Goal: Information Seeking & Learning: Understand process/instructions

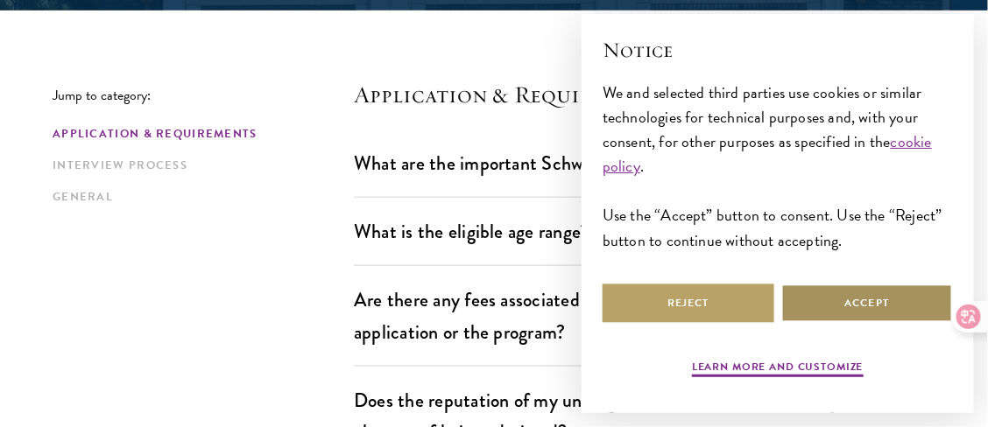
click at [878, 312] on button "Accept" at bounding box center [867, 303] width 172 height 39
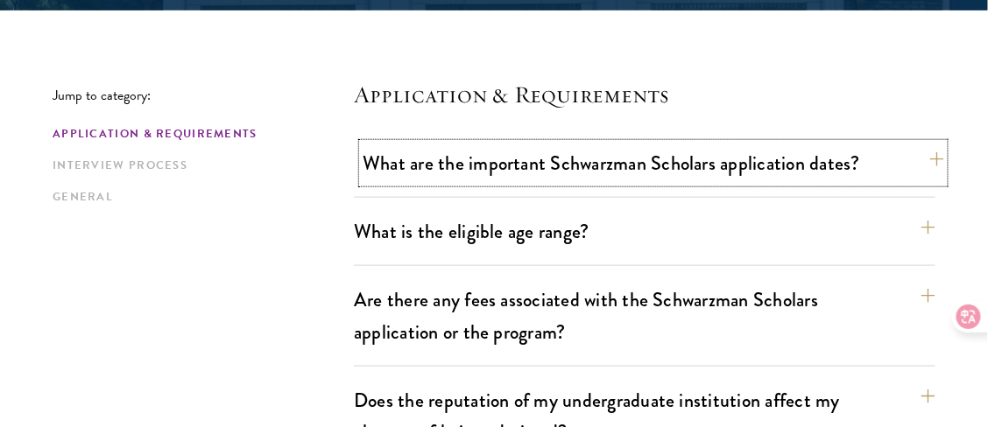
click at [591, 171] on button "What are the important Schwarzman Scholars application dates?" at bounding box center [654, 163] width 582 height 39
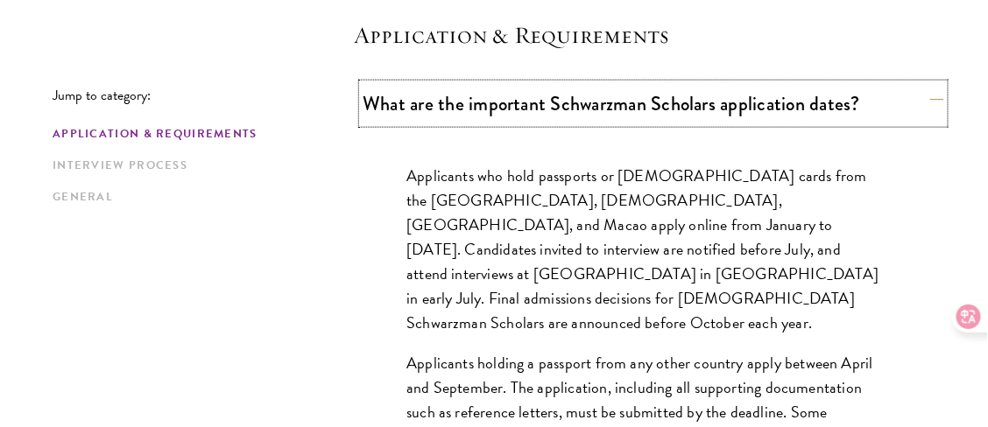
scroll to position [526, 0]
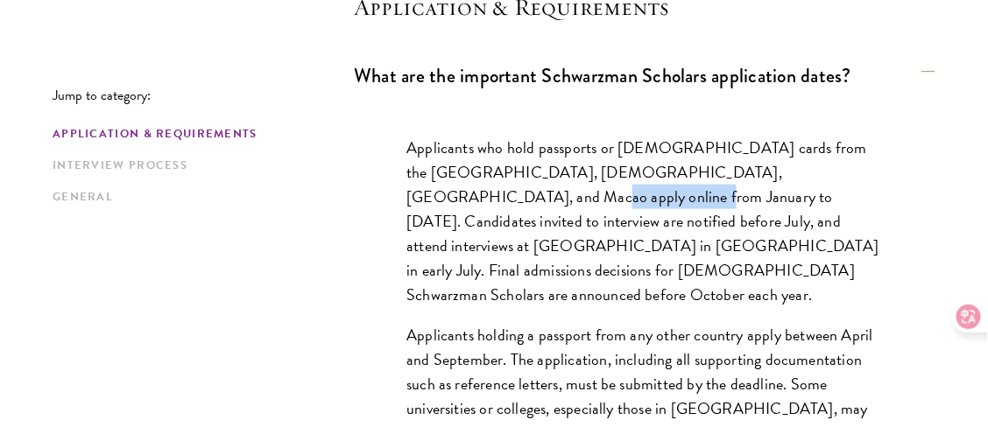
drag, startPoint x: 404, startPoint y: 200, endPoint x: 521, endPoint y: 198, distance: 117.4
click at [521, 198] on div "Applicants who hold passports or [DEMOGRAPHIC_DATA] cards from the [GEOGRAPHIC_…" at bounding box center [645, 373] width 582 height 528
copy p "January to [DATE]"
click at [637, 259] on p "Applicants who hold passports or [DEMOGRAPHIC_DATA] cards from the [GEOGRAPHIC_…" at bounding box center [644, 222] width 476 height 173
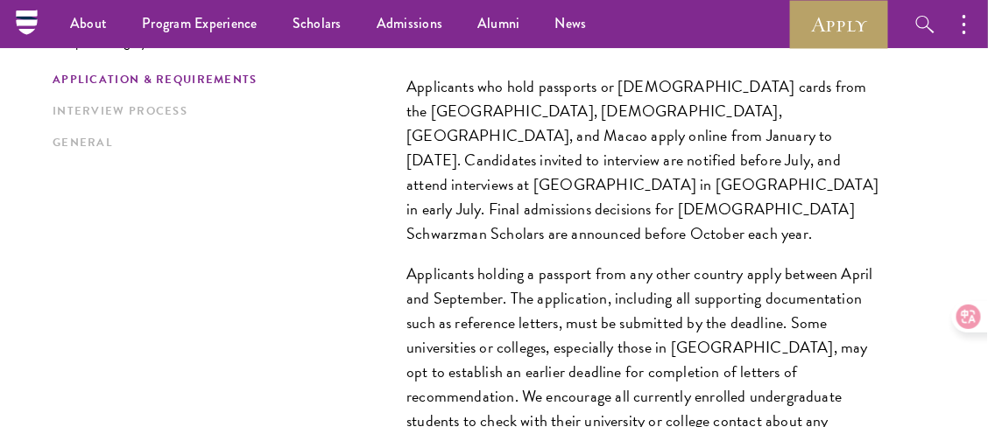
scroll to position [438, 0]
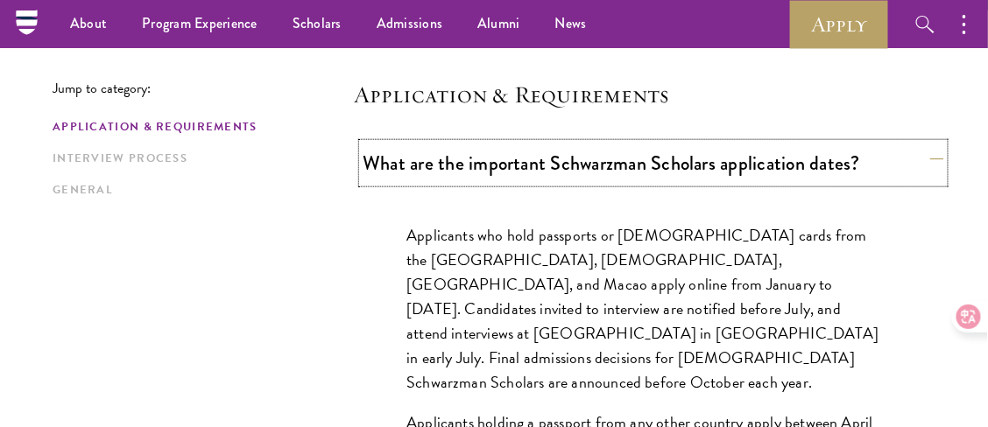
click at [767, 159] on button "What are the important Schwarzman Scholars application dates?" at bounding box center [654, 163] width 582 height 39
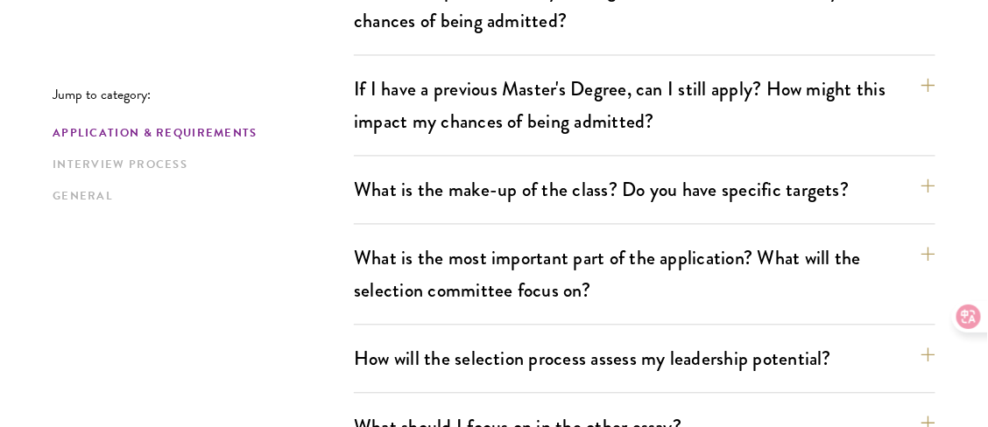
scroll to position [876, 0]
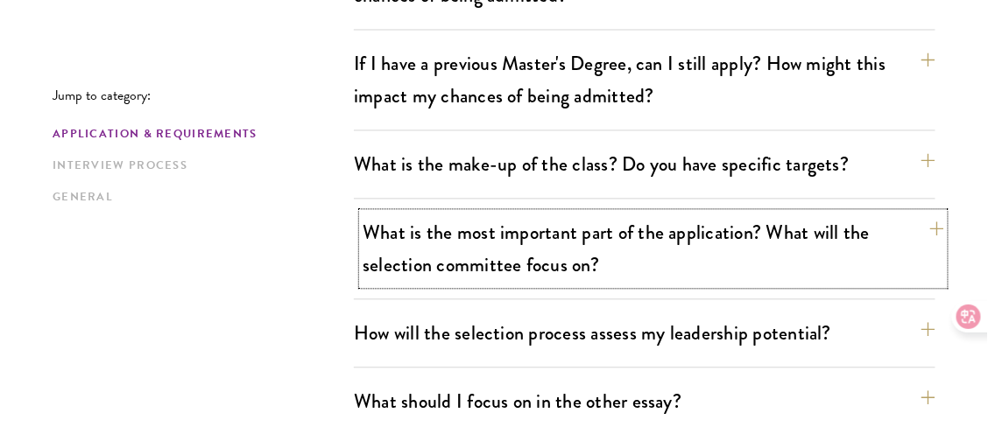
click at [432, 268] on button "What is the most important part of the application? What will the selection com…" at bounding box center [654, 249] width 582 height 72
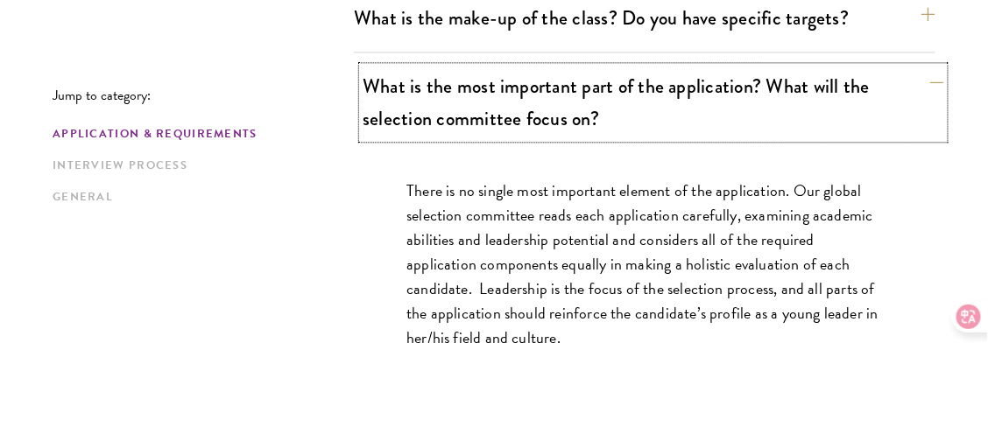
scroll to position [1051, 0]
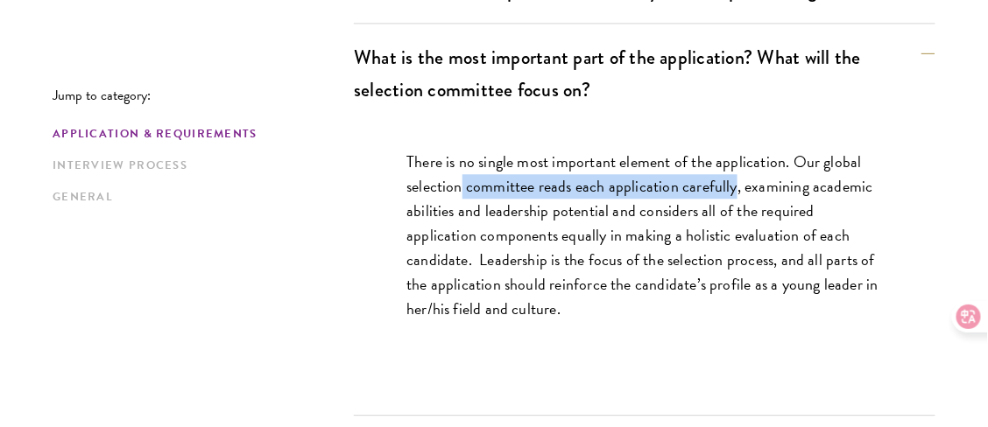
drag, startPoint x: 464, startPoint y: 185, endPoint x: 732, endPoint y: 186, distance: 268.0
click at [732, 186] on p "There is no single most important element of the application. Our global select…" at bounding box center [644, 236] width 476 height 173
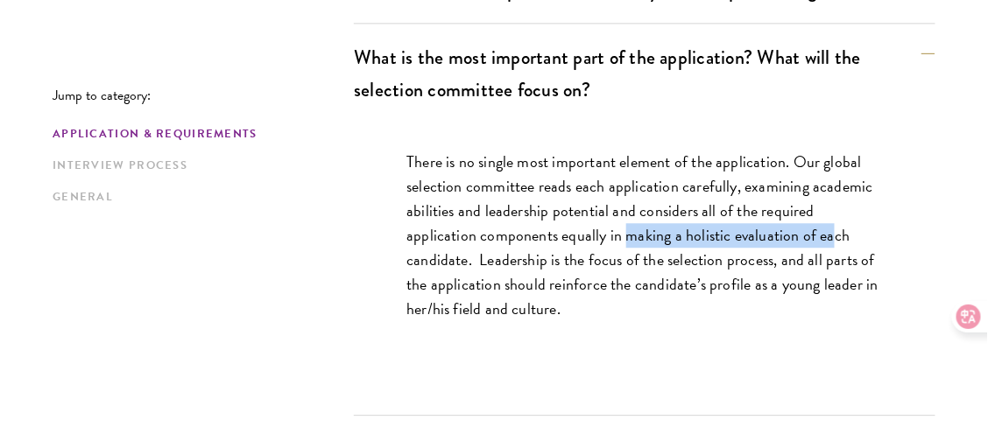
drag, startPoint x: 553, startPoint y: 236, endPoint x: 754, endPoint y: 236, distance: 201.4
click at [754, 236] on p "There is no single most important element of the application. Our global select…" at bounding box center [644, 236] width 476 height 173
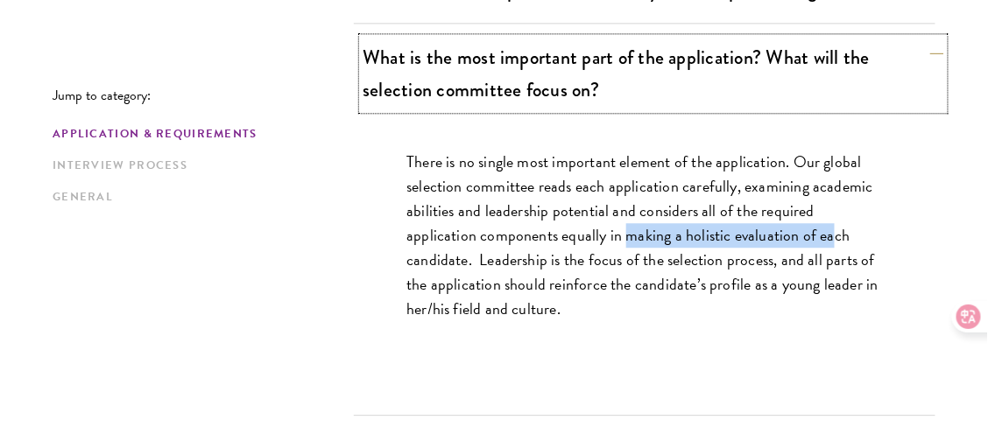
click at [676, 98] on button "What is the most important part of the application? What will the selection com…" at bounding box center [654, 74] width 582 height 72
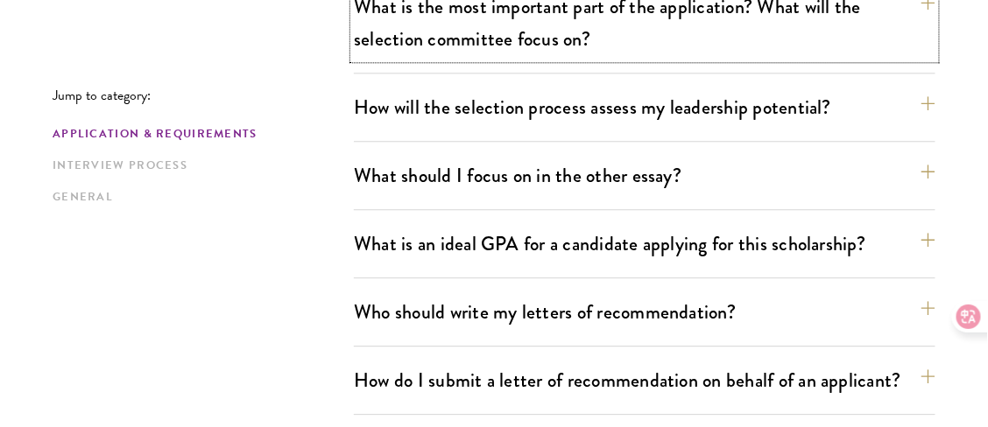
scroll to position [1139, 0]
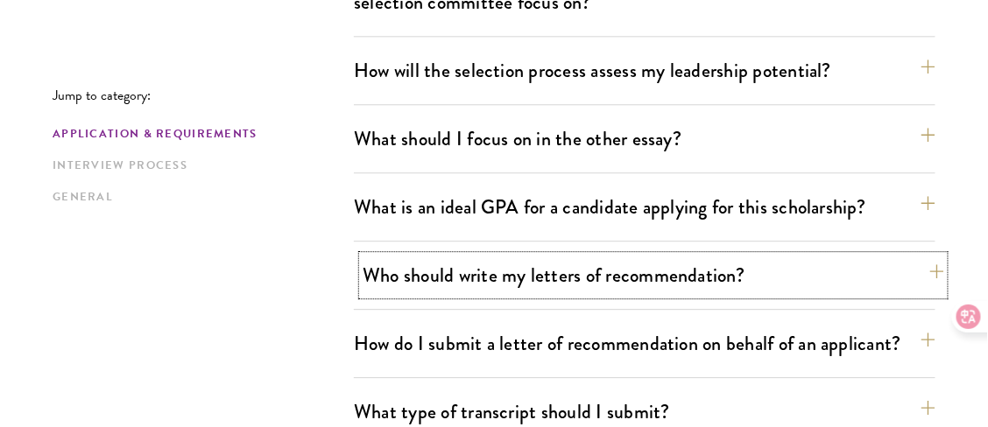
click at [451, 271] on button "Who should write my letters of recommendation?" at bounding box center [654, 275] width 582 height 39
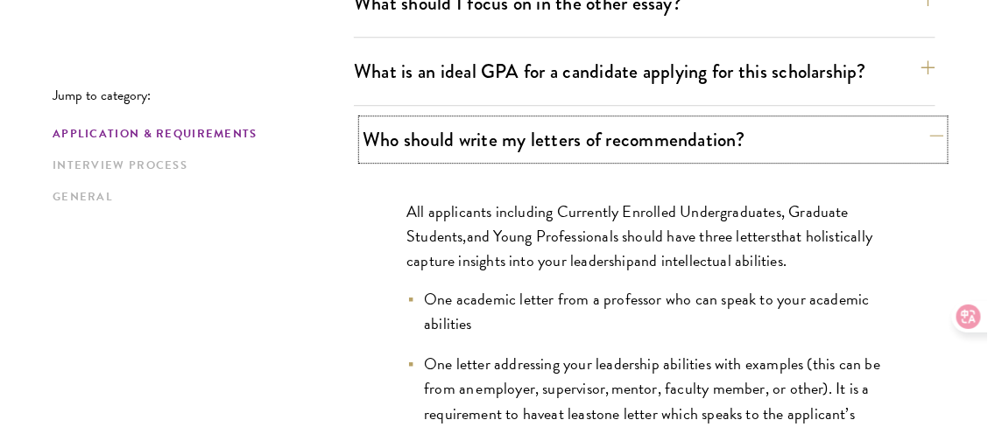
scroll to position [1314, 0]
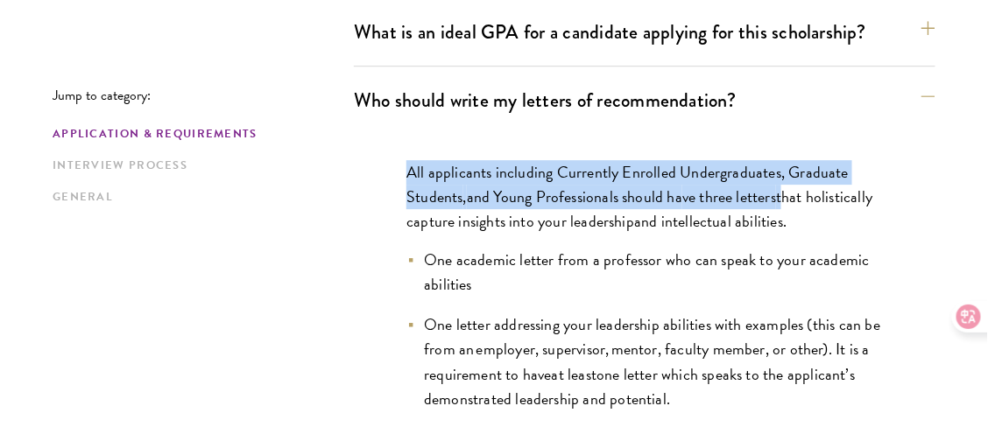
drag, startPoint x: 401, startPoint y: 166, endPoint x: 783, endPoint y: 201, distance: 383.5
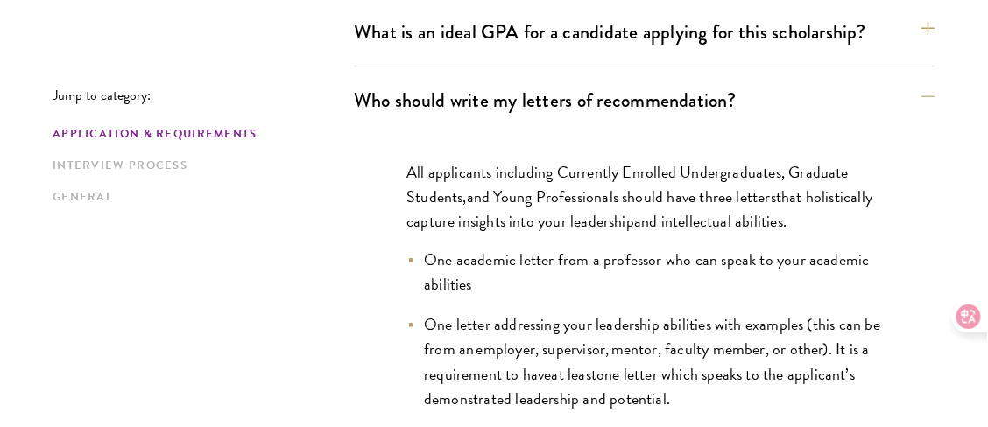
click at [768, 215] on span "and intellectual abilities." at bounding box center [710, 221] width 152 height 24
drag, startPoint x: 466, startPoint y: 222, endPoint x: 790, endPoint y: 219, distance: 324.1
click at [790, 219] on p "All applicants including Currently Enrolled Undergraduates, Graduate Students ,…" at bounding box center [644, 197] width 476 height 74
click at [562, 211] on span "that holistically capture insights into your leadership" at bounding box center [639, 209] width 466 height 48
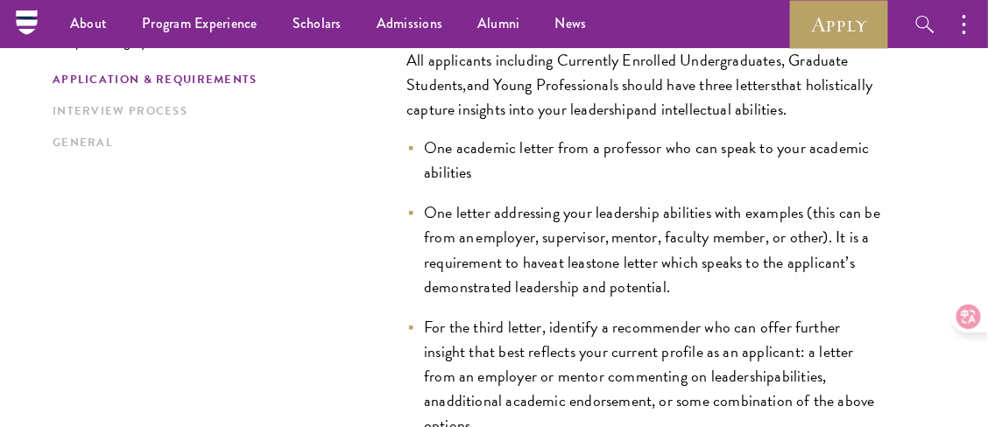
scroll to position [1401, 0]
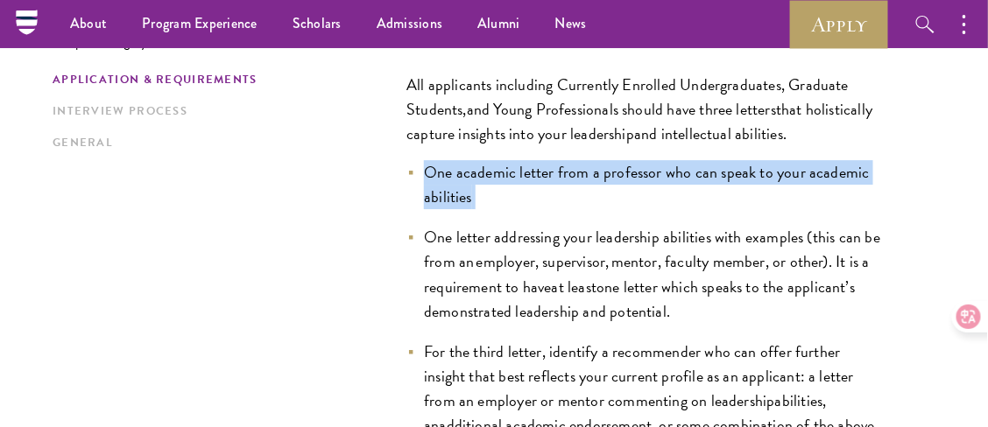
drag, startPoint x: 504, startPoint y: 194, endPoint x: 424, endPoint y: 164, distance: 85.1
click at [424, 164] on li "One academic letter from a professor who can speak to your academic abilities" at bounding box center [644, 184] width 476 height 49
copy li "One academic letter from a professor who can speak to your academic abilities"
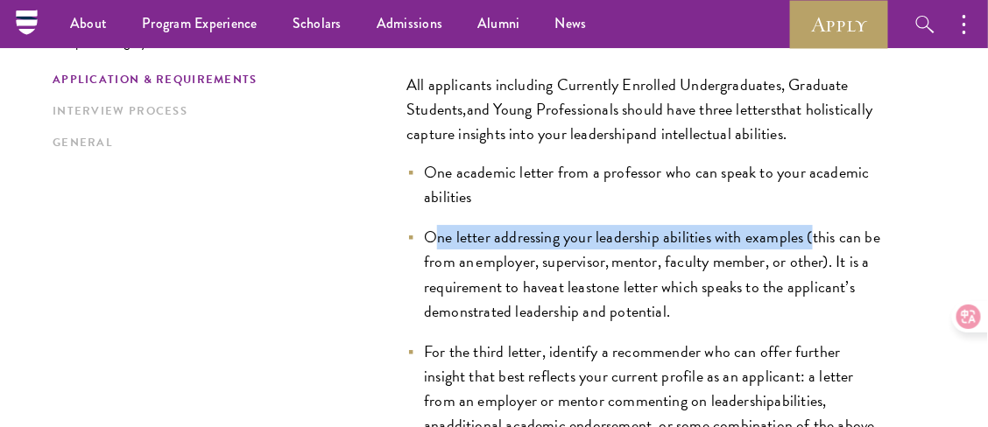
drag, startPoint x: 433, startPoint y: 233, endPoint x: 809, endPoint y: 247, distance: 376.9
click at [809, 247] on span "One letter addressing your leadership abilities with examples (this can be from…" at bounding box center [652, 261] width 456 height 73
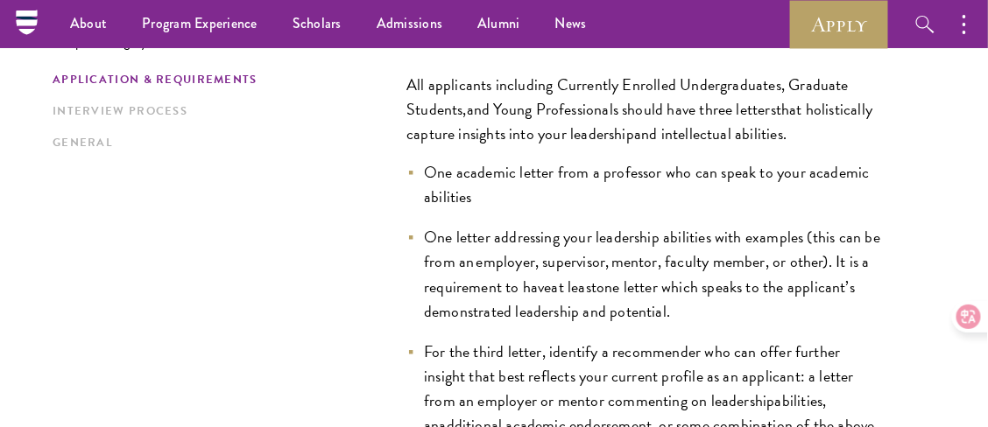
click at [556, 262] on span "One letter addressing your leadership abilities with examples (this can be from…" at bounding box center [652, 261] width 456 height 73
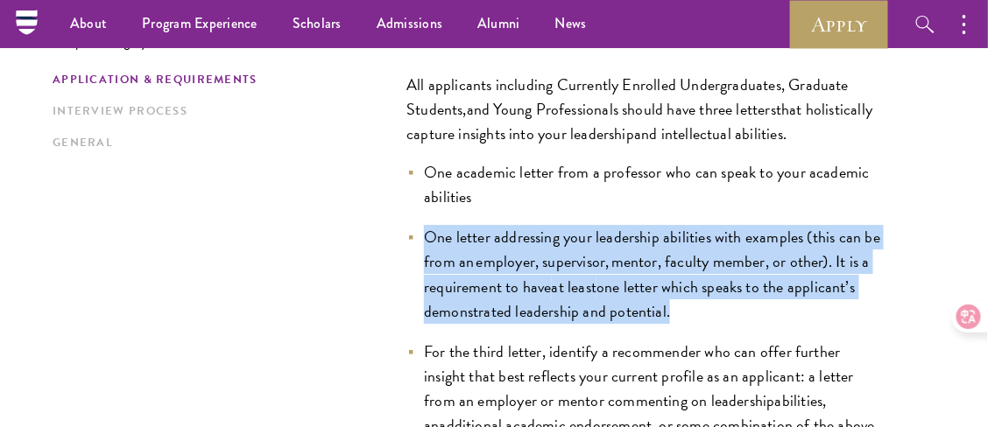
drag, startPoint x: 679, startPoint y: 307, endPoint x: 425, endPoint y: 239, distance: 263.0
click at [425, 239] on li "One letter addressing your leadership abilities with examples (this can be from…" at bounding box center [644, 274] width 476 height 98
copy li "One letter addressing your leadership abilities with examples (this can be from…"
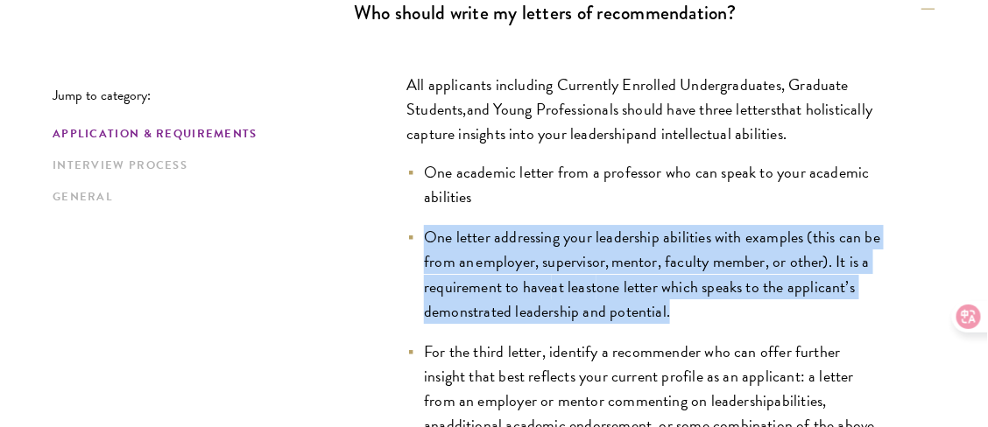
scroll to position [1489, 0]
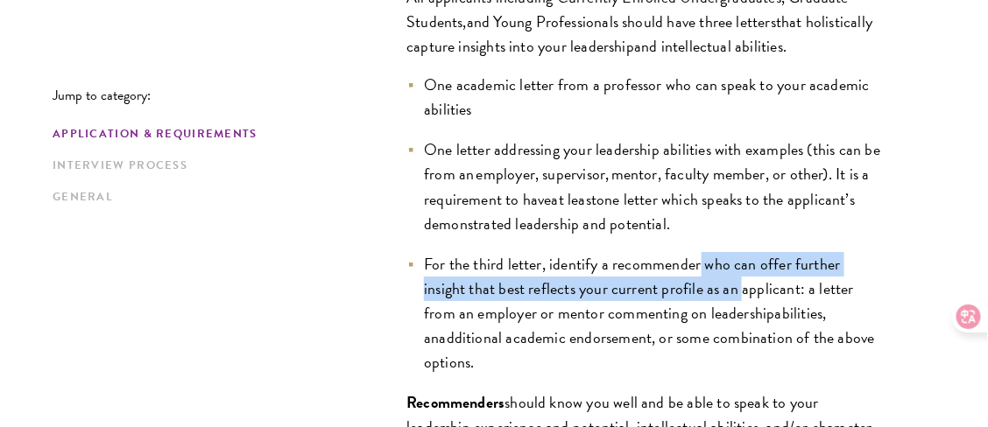
drag, startPoint x: 698, startPoint y: 265, endPoint x: 742, endPoint y: 283, distance: 47.5
click at [742, 283] on span "For the third letter, identify a recommender who can offer further insight that…" at bounding box center [639, 288] width 430 height 73
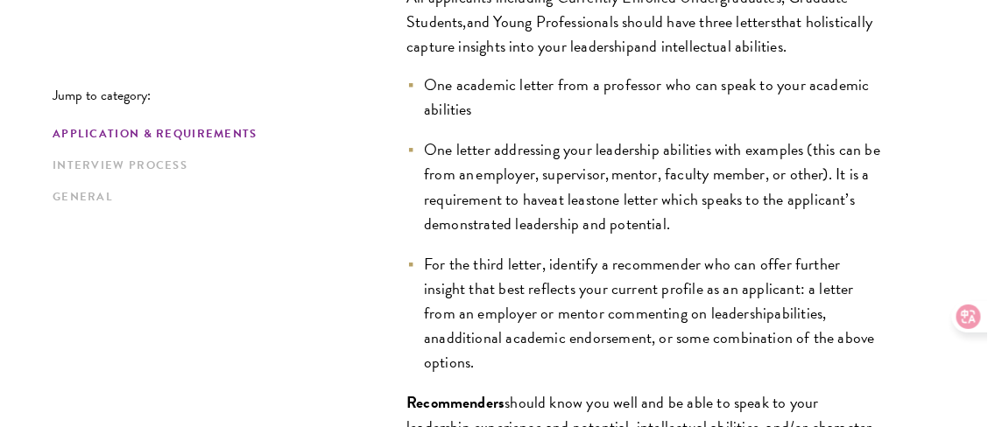
click at [652, 348] on li "For the third letter, identify a recommender who can offer further insight that…" at bounding box center [644, 313] width 476 height 123
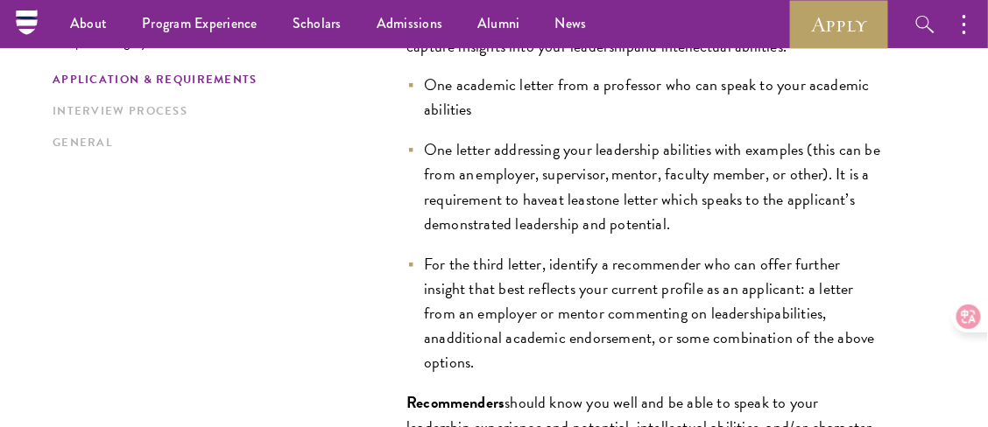
click at [527, 287] on span "For the third letter, identify a recommender who can offer further insight that…" at bounding box center [639, 288] width 430 height 73
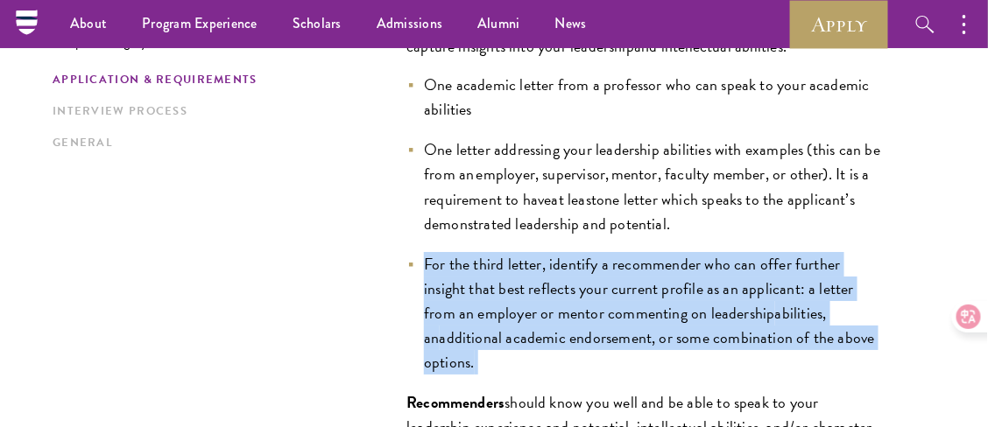
drag, startPoint x: 485, startPoint y: 370, endPoint x: 421, endPoint y: 258, distance: 129.8
click at [421, 258] on li "For the third letter, identify a recommender who can offer further insight that…" at bounding box center [644, 313] width 476 height 123
click at [602, 297] on span "For the third letter, identify a recommender who can offer further insight that…" at bounding box center [639, 288] width 430 height 73
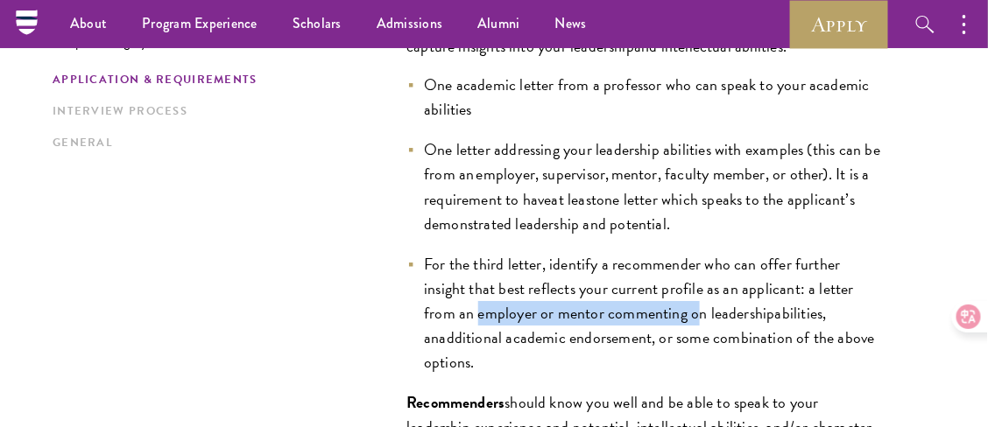
drag, startPoint x: 479, startPoint y: 312, endPoint x: 698, endPoint y: 311, distance: 219.0
click at [698, 311] on span "For the third letter, identify a recommender who can offer further insight that…" at bounding box center [639, 288] width 430 height 73
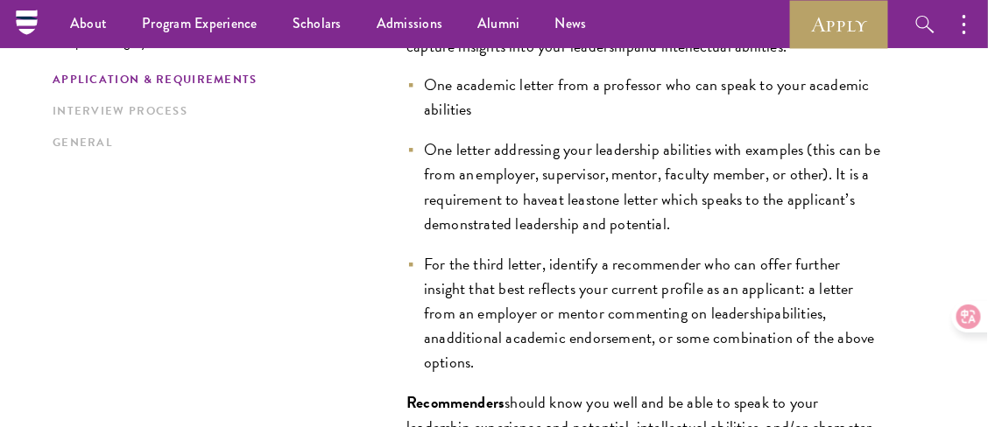
click at [609, 233] on li "One letter addressing your leadership abilities with examples (this can be from…" at bounding box center [644, 187] width 476 height 98
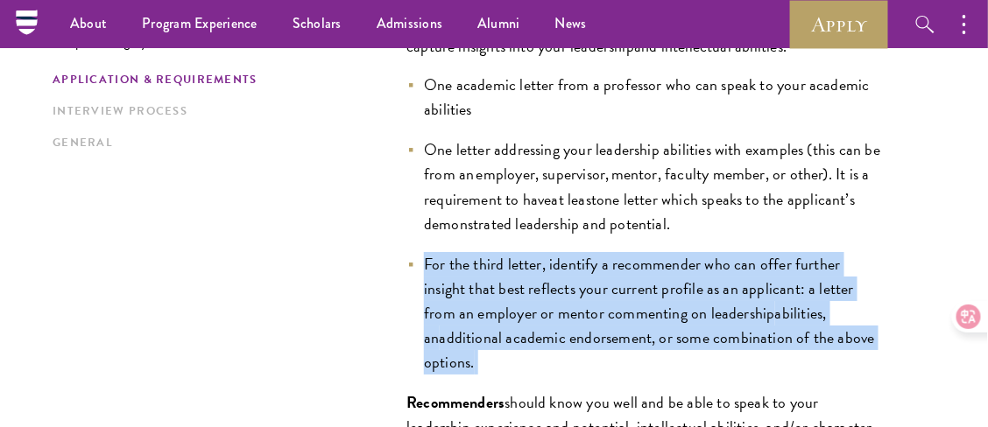
drag, startPoint x: 510, startPoint y: 357, endPoint x: 424, endPoint y: 268, distance: 123.9
click at [424, 268] on li "For the third letter, identify a recommender who can offer further insight that…" at bounding box center [644, 313] width 476 height 123
copy li "For the third letter, identify a recommender who can offer further insight that…"
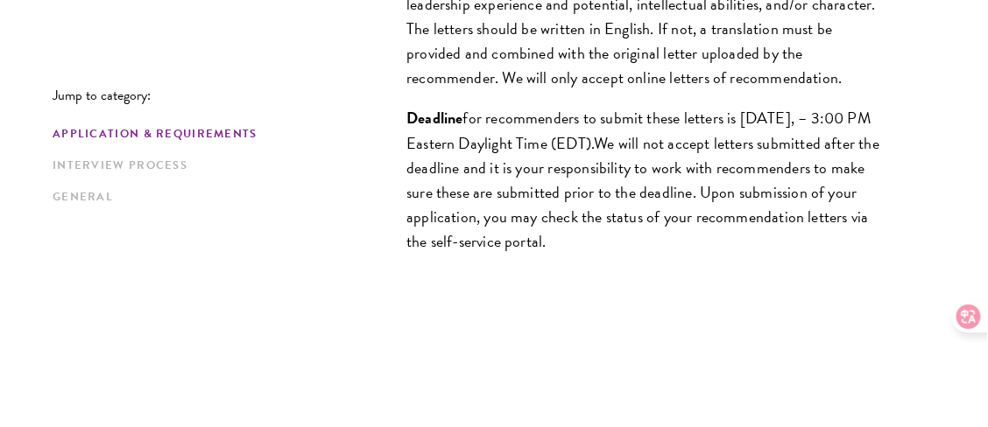
scroll to position [1927, 0]
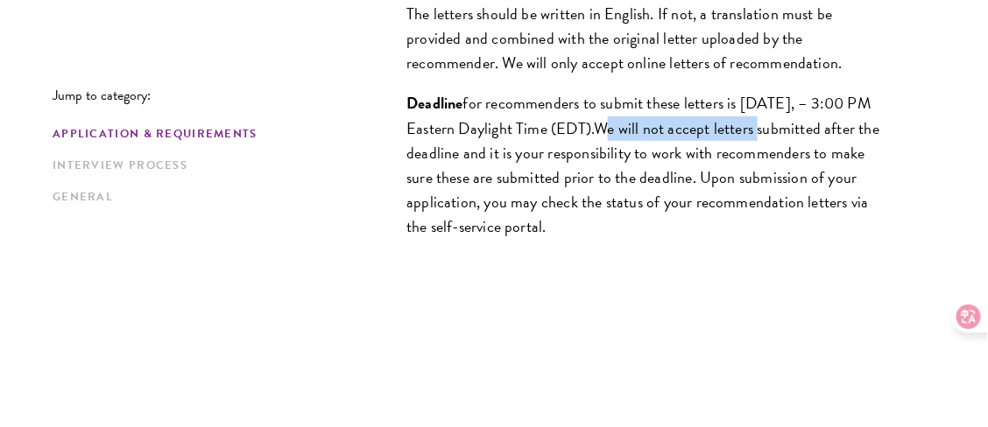
drag, startPoint x: 676, startPoint y: 126, endPoint x: 833, endPoint y: 116, distance: 157.1
click at [833, 116] on span "We will not accept letters submitted after the deadline and it is your responsi…" at bounding box center [642, 177] width 473 height 122
click at [679, 170] on span "We will not accept letters submitted after the deadline and it is your responsi…" at bounding box center [642, 177] width 473 height 122
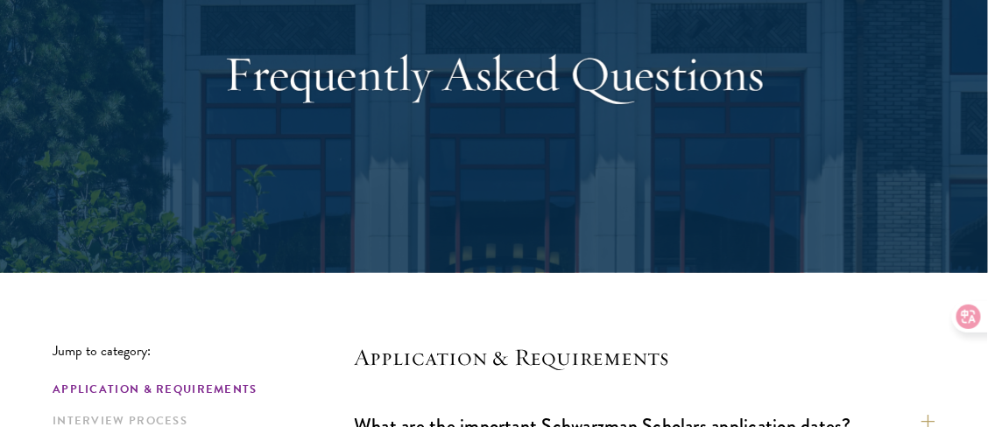
scroll to position [526, 0]
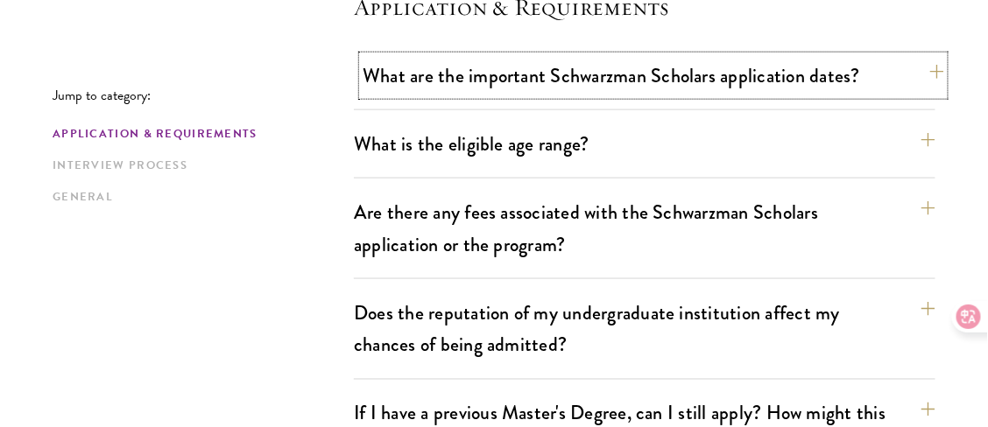
click at [730, 81] on button "What are the important Schwarzman Scholars application dates?" at bounding box center [654, 75] width 582 height 39
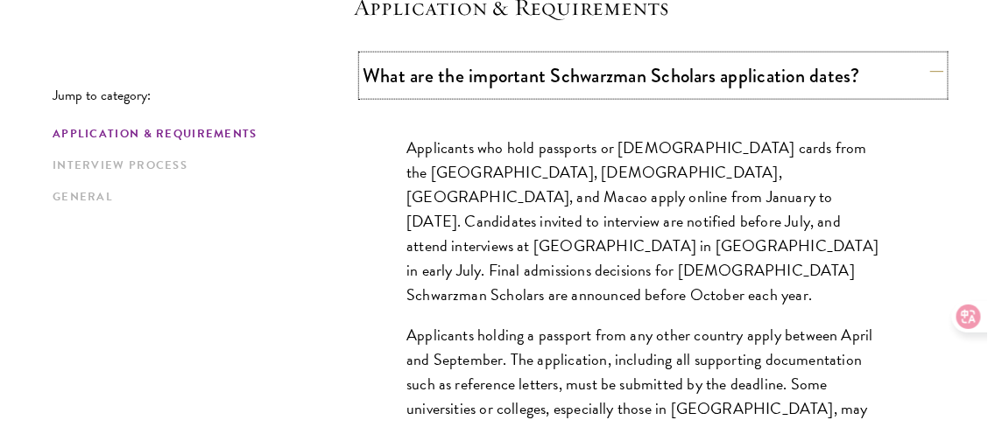
click at [714, 67] on button "What are the important Schwarzman Scholars application dates?" at bounding box center [654, 75] width 582 height 39
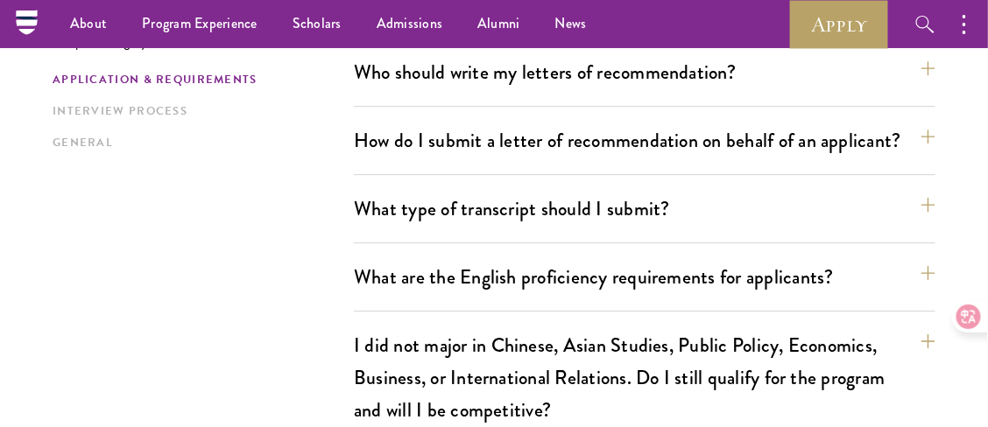
scroll to position [1314, 0]
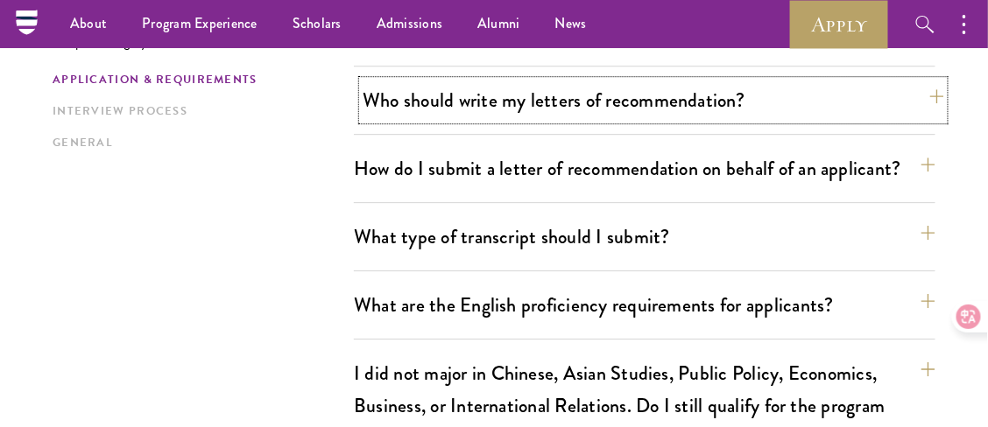
click at [651, 103] on button "Who should write my letters of recommendation?" at bounding box center [654, 100] width 582 height 39
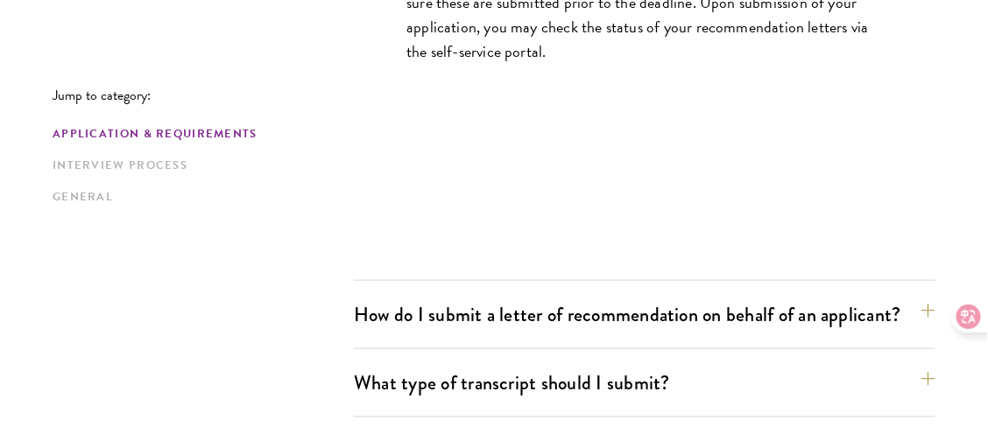
scroll to position [2190, 0]
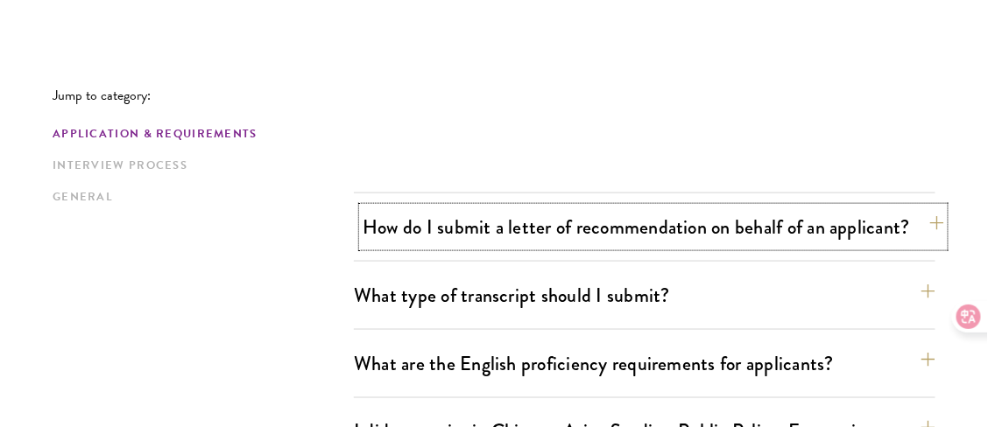
click at [418, 222] on button "How do I submit a letter of recommendation on behalf of an applicant?" at bounding box center [654, 227] width 582 height 39
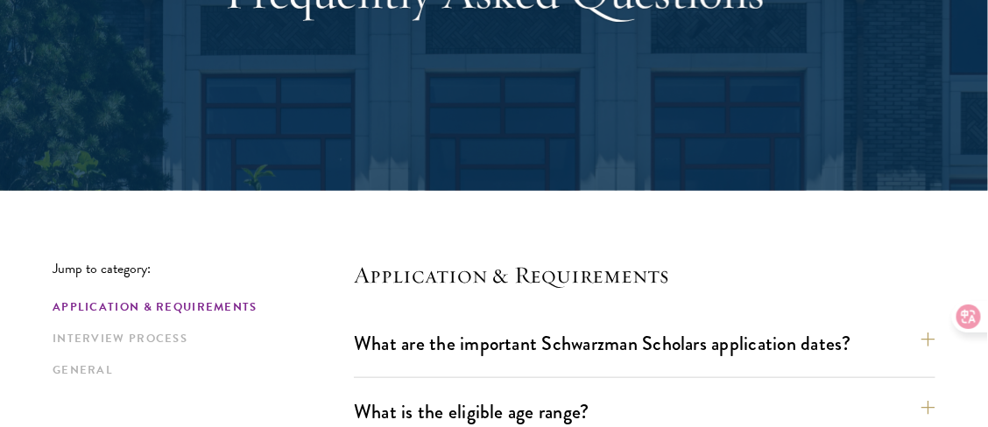
scroll to position [438, 0]
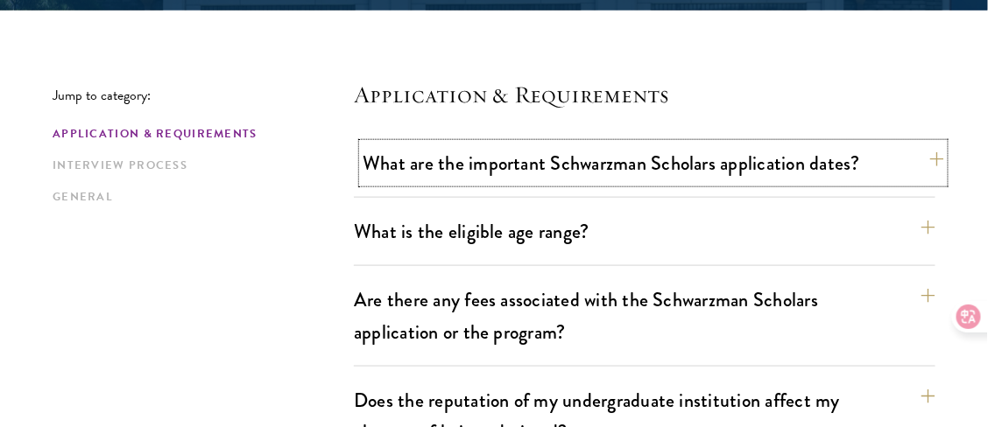
click at [772, 165] on button "What are the important Schwarzman Scholars application dates?" at bounding box center [654, 163] width 582 height 39
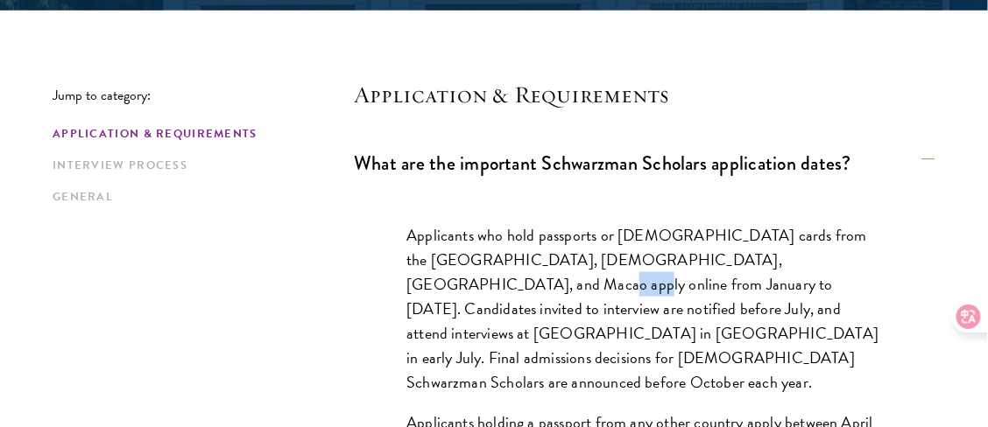
drag, startPoint x: 410, startPoint y: 286, endPoint x: 447, endPoint y: 287, distance: 36.8
click at [447, 287] on p "Applicants who hold passports or [DEMOGRAPHIC_DATA] cards from the [GEOGRAPHIC_…" at bounding box center [644, 309] width 476 height 173
click at [435, 294] on p "Applicants who hold passports or [DEMOGRAPHIC_DATA] cards from the [GEOGRAPHIC_…" at bounding box center [644, 309] width 476 height 173
drag, startPoint x: 406, startPoint y: 286, endPoint x: 522, endPoint y: 285, distance: 116.5
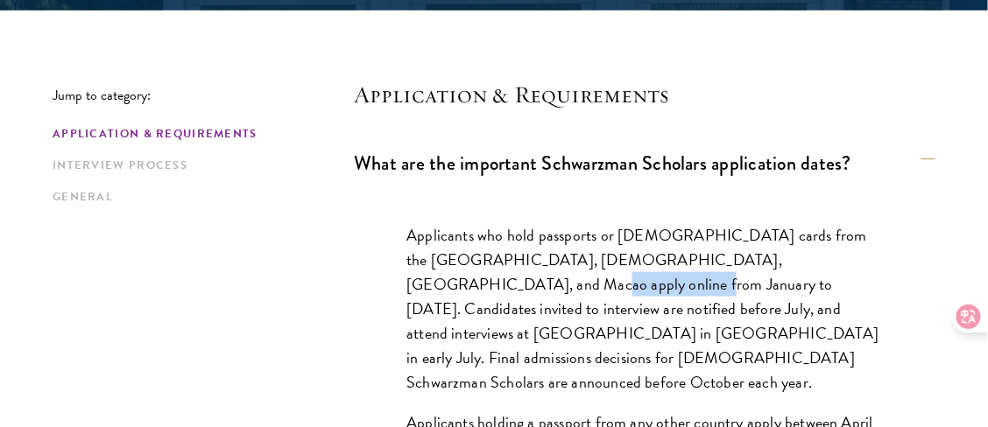
copy p "January to [DATE]"
